Goal: Task Accomplishment & Management: Manage account settings

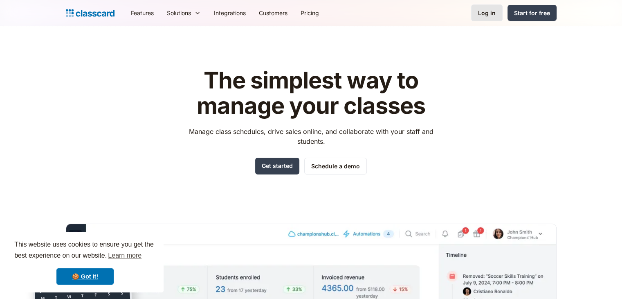
click at [490, 15] on div "Log in" at bounding box center [487, 13] width 18 height 9
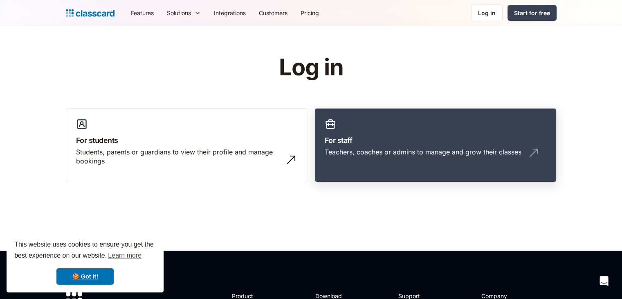
click at [382, 127] on link "For staff Teachers, coaches or admins to manage and grow their classes" at bounding box center [436, 145] width 242 height 74
